Goal: Task Accomplishment & Management: Manage account settings

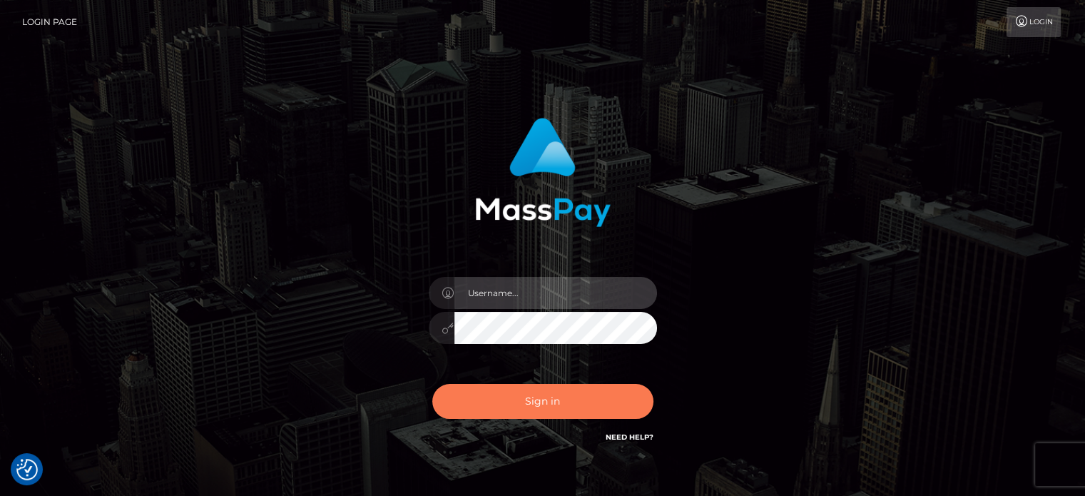
type input "[PERSON_NAME][URL]"
click at [542, 394] on button "Sign in" at bounding box center [542, 401] width 221 height 35
type input "[PERSON_NAME][URL]"
click at [542, 394] on button "Sign in" at bounding box center [542, 401] width 221 height 35
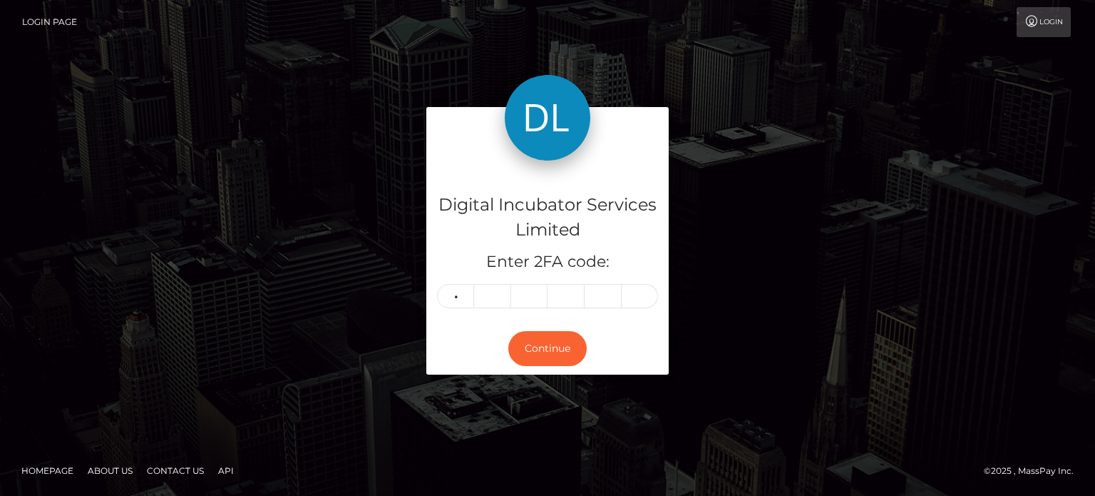
type input "1"
type input "6"
type input "0"
type input "2"
type input "6"
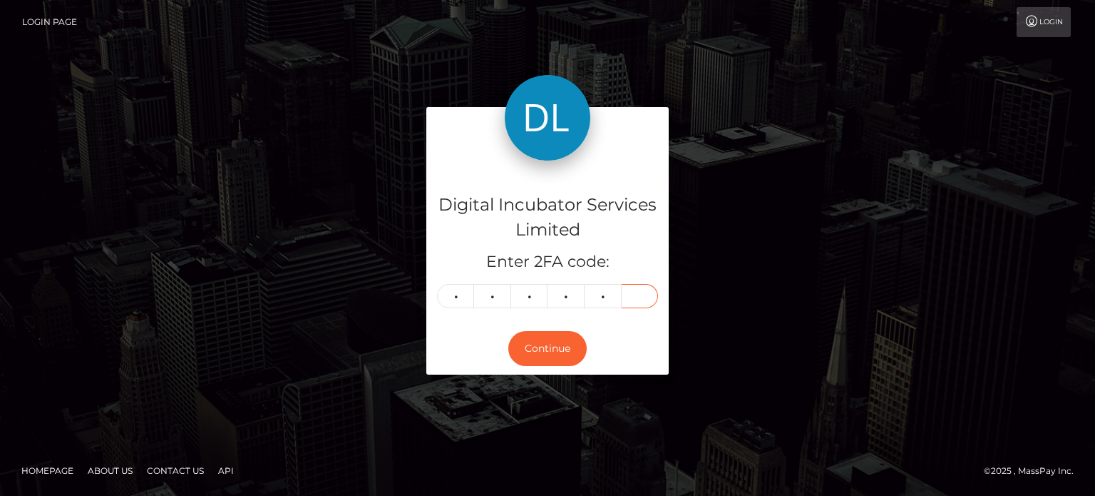
type input "2"
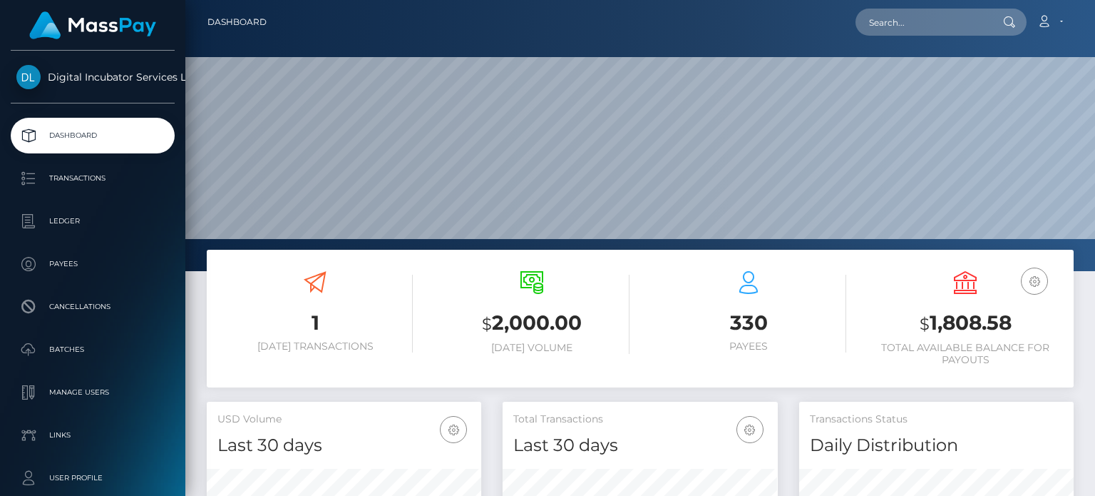
scroll to position [252, 274]
